Goal: Task Accomplishment & Management: Use online tool/utility

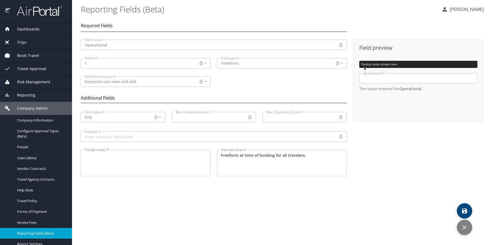
click at [33, 29] on span "Dashboards" at bounding box center [24, 29] width 29 height 6
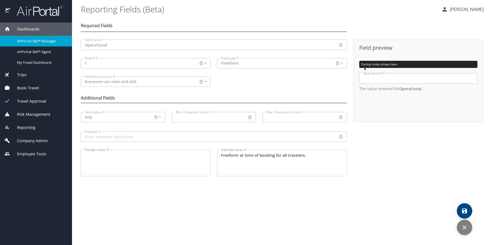
click at [33, 29] on span "Dashboards" at bounding box center [24, 29] width 29 height 6
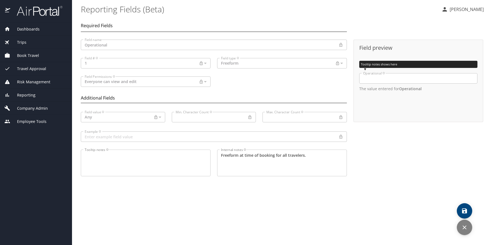
click at [33, 29] on span "Dashboards" at bounding box center [24, 29] width 29 height 6
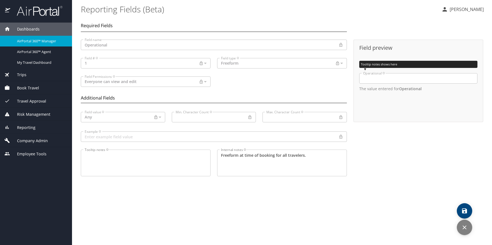
click at [23, 76] on span "Trips" at bounding box center [18, 75] width 16 height 6
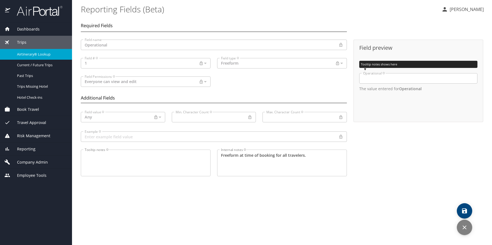
click at [33, 56] on span "Airtinerary® Lookup" at bounding box center [41, 54] width 48 height 5
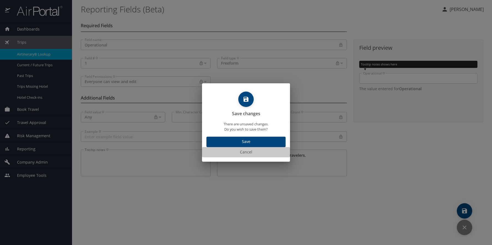
click at [247, 153] on span "Cancel" at bounding box center [246, 152] width 84 height 7
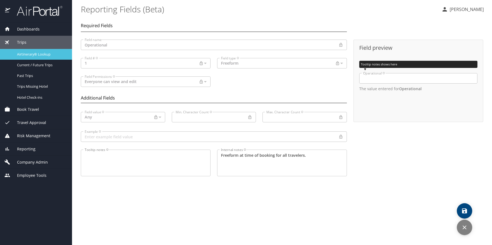
click at [29, 54] on span "Airtinerary® Lookup" at bounding box center [41, 54] width 48 height 5
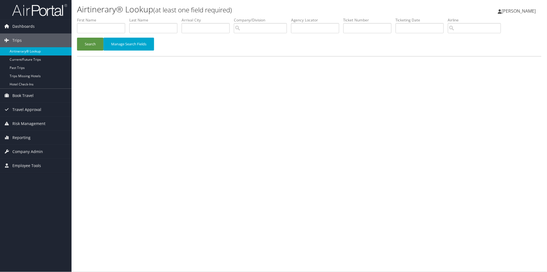
click at [32, 53] on link "Airtinerary® Lookup" at bounding box center [35, 51] width 71 height 8
click at [322, 28] on input "text" at bounding box center [315, 28] width 48 height 10
type input "d4xhbk"
click at [77, 38] on button "Search" at bounding box center [90, 44] width 26 height 13
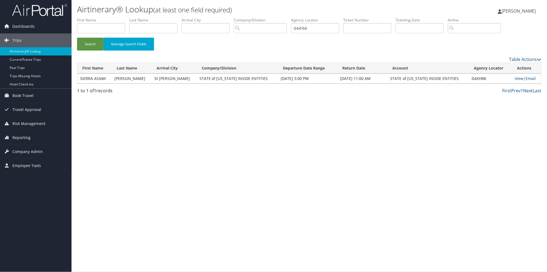
click at [531, 78] on link "Email" at bounding box center [530, 78] width 10 height 5
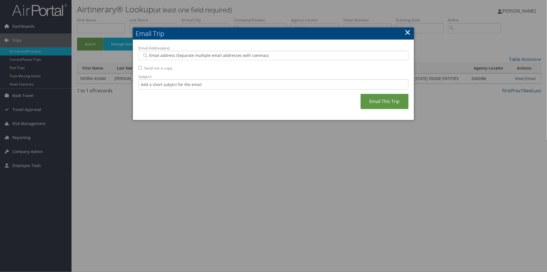
click at [151, 56] on input "Email Address(es):" at bounding box center [273, 55] width 263 height 5
paste input "[EMAIL_ADDRESS][US_STATE][DOMAIN_NAME]"
type input "[EMAIL_ADDRESS][US_STATE][DOMAIN_NAME]"
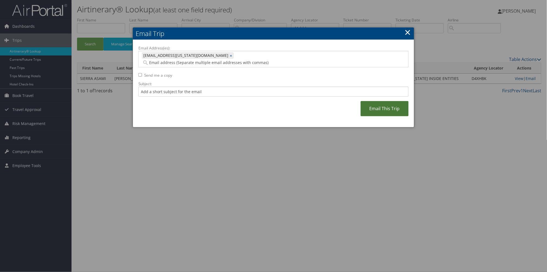
click at [384, 101] on link "Email This Trip" at bounding box center [384, 108] width 48 height 15
